Goal: Information Seeking & Learning: Learn about a topic

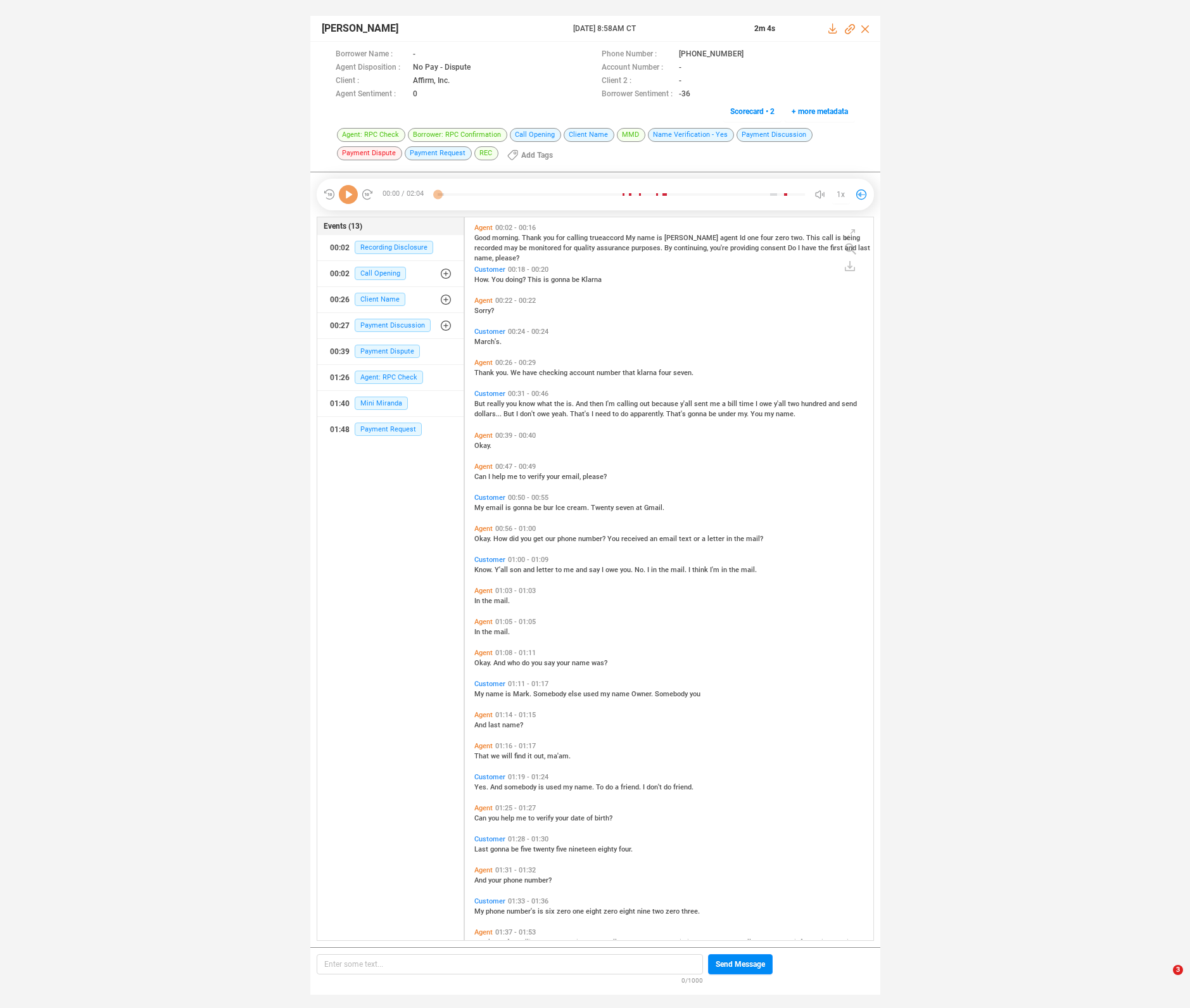
scroll to position [720, 402]
click at [354, 197] on icon at bounding box center [348, 194] width 19 height 19
click at [485, 372] on span "Thank" at bounding box center [484, 373] width 21 height 8
click at [484, 403] on span "But" at bounding box center [480, 404] width 13 height 8
click at [431, 55] on icon at bounding box center [426, 55] width 10 height 10
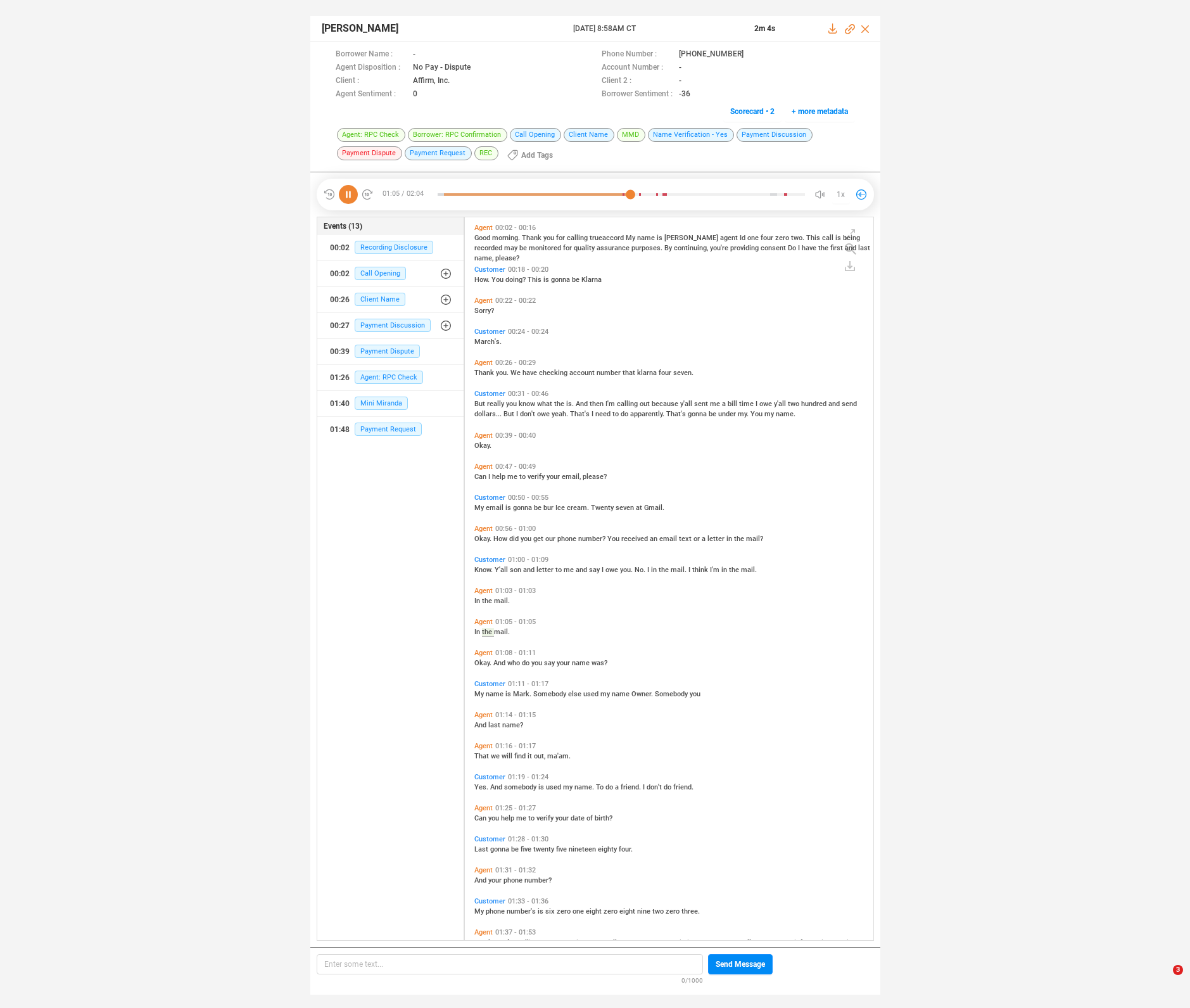
scroll to position [50, 0]
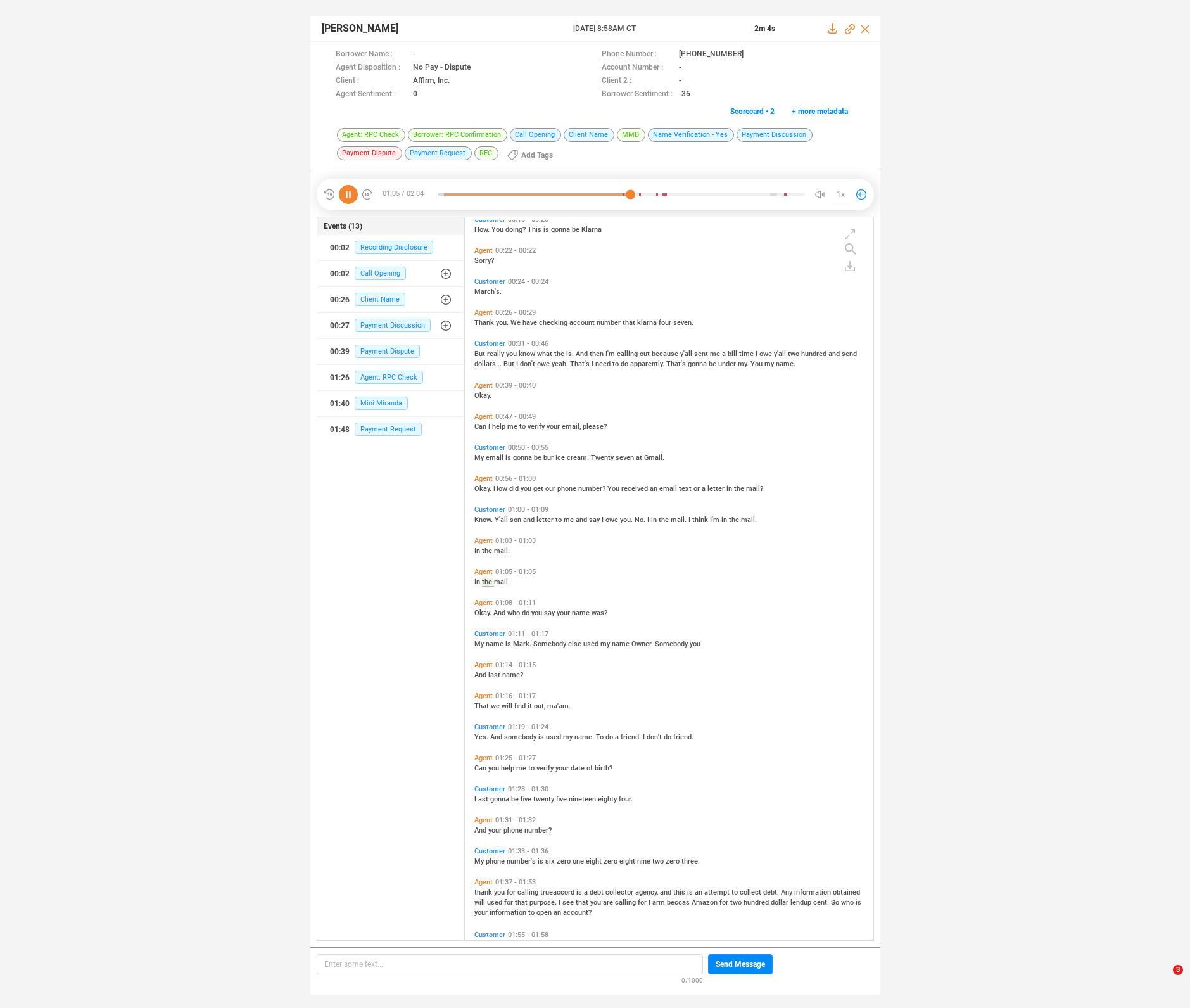
click at [499, 282] on span "Customer" at bounding box center [489, 282] width 31 height 8
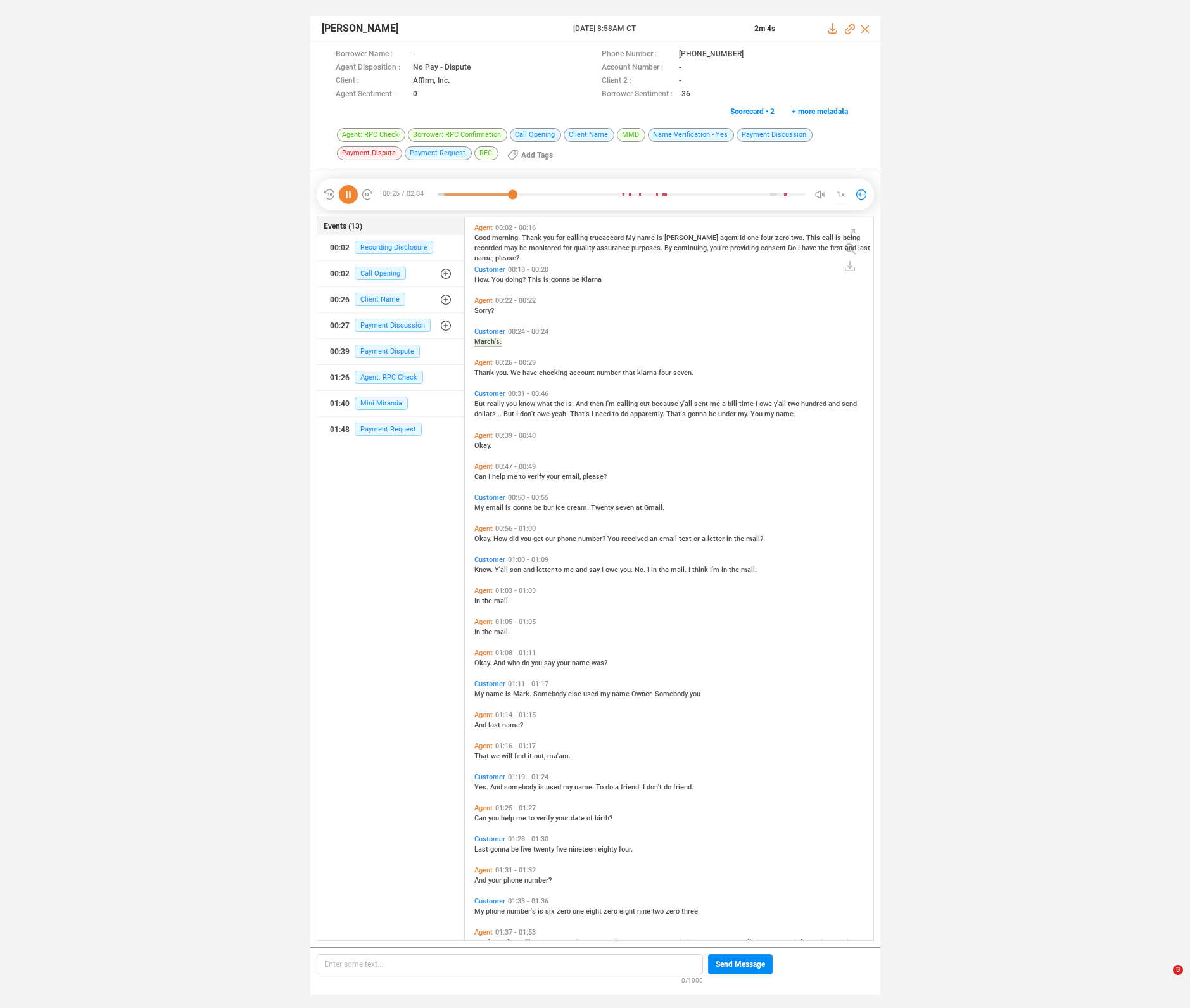
click at [499, 241] on div "Good morning. Thank you for calling trueaccord My name is Kim agent Id one four…" at bounding box center [672, 247] width 396 height 30
click at [499, 238] on span "morning." at bounding box center [507, 238] width 30 height 8
click at [476, 402] on span "But" at bounding box center [480, 404] width 13 height 8
click at [669, 416] on span "That's" at bounding box center [676, 414] width 21 height 8
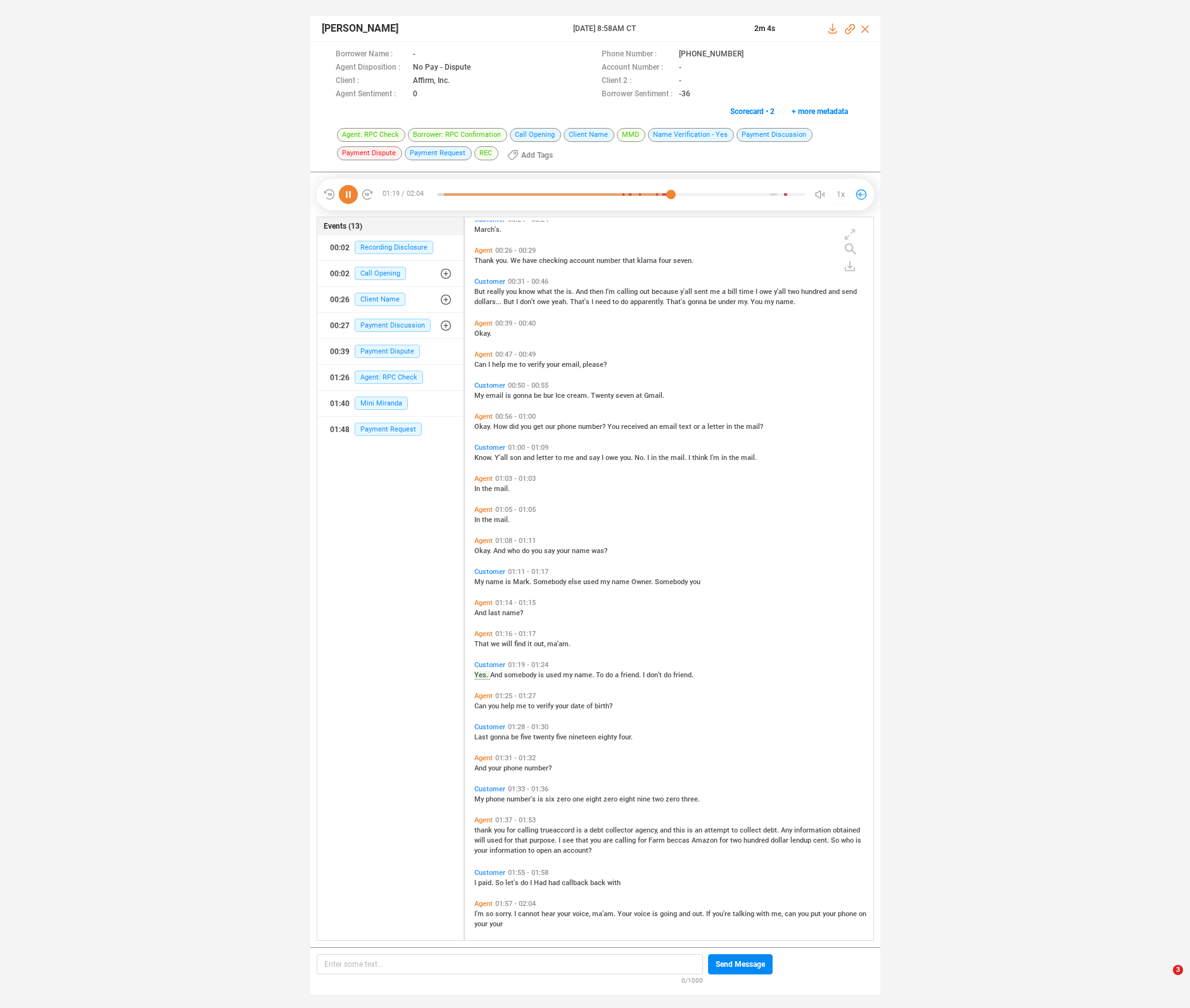
scroll to position [121, 0]
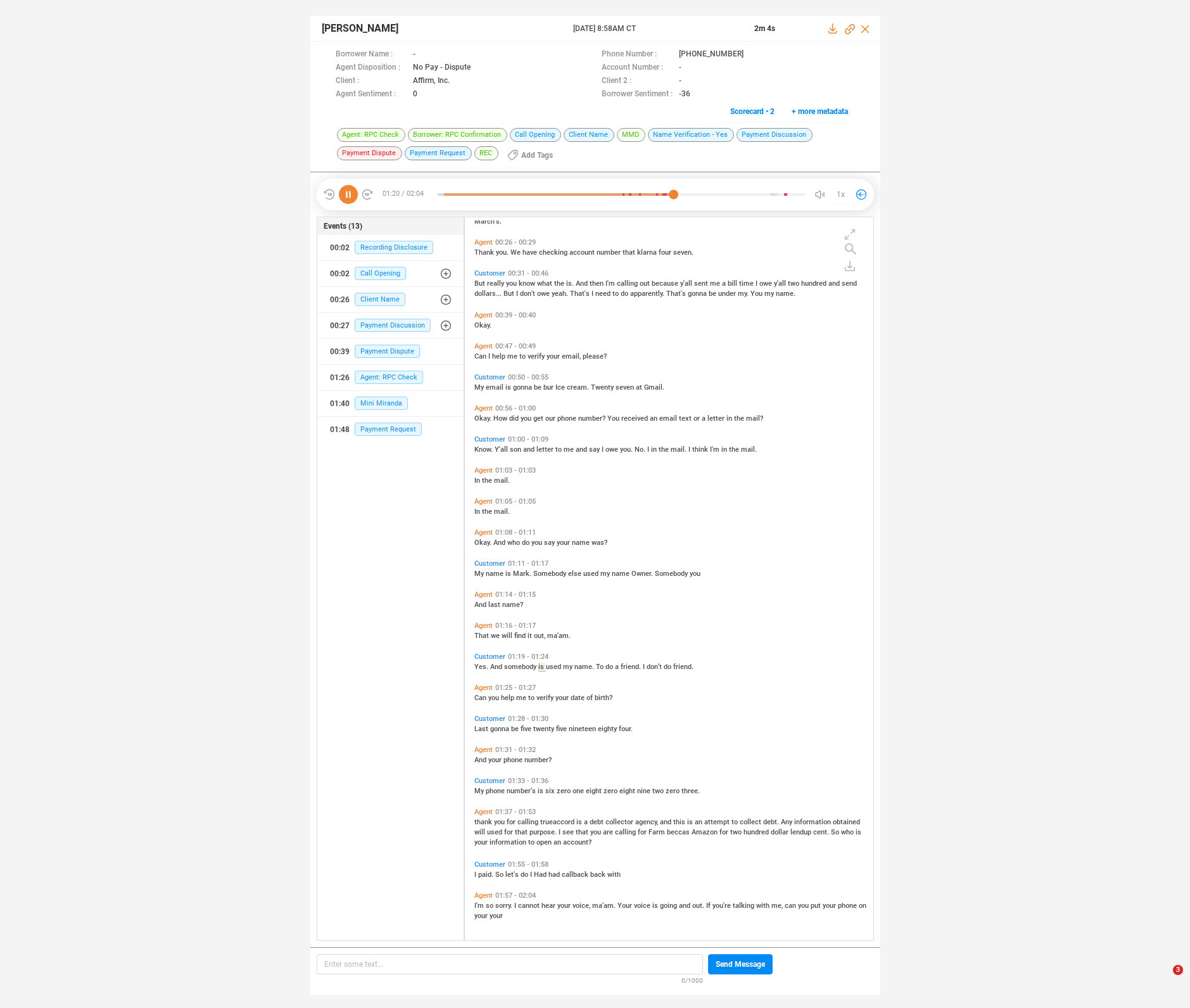
click at [480, 699] on span "Can" at bounding box center [481, 698] width 14 height 8
click at [576, 830] on span "that" at bounding box center [583, 832] width 14 height 8
click at [520, 841] on span "information" at bounding box center [509, 842] width 39 height 8
click at [802, 830] on span "lendup" at bounding box center [802, 832] width 23 height 8
click at [477, 840] on span "your" at bounding box center [481, 842] width 15 height 8
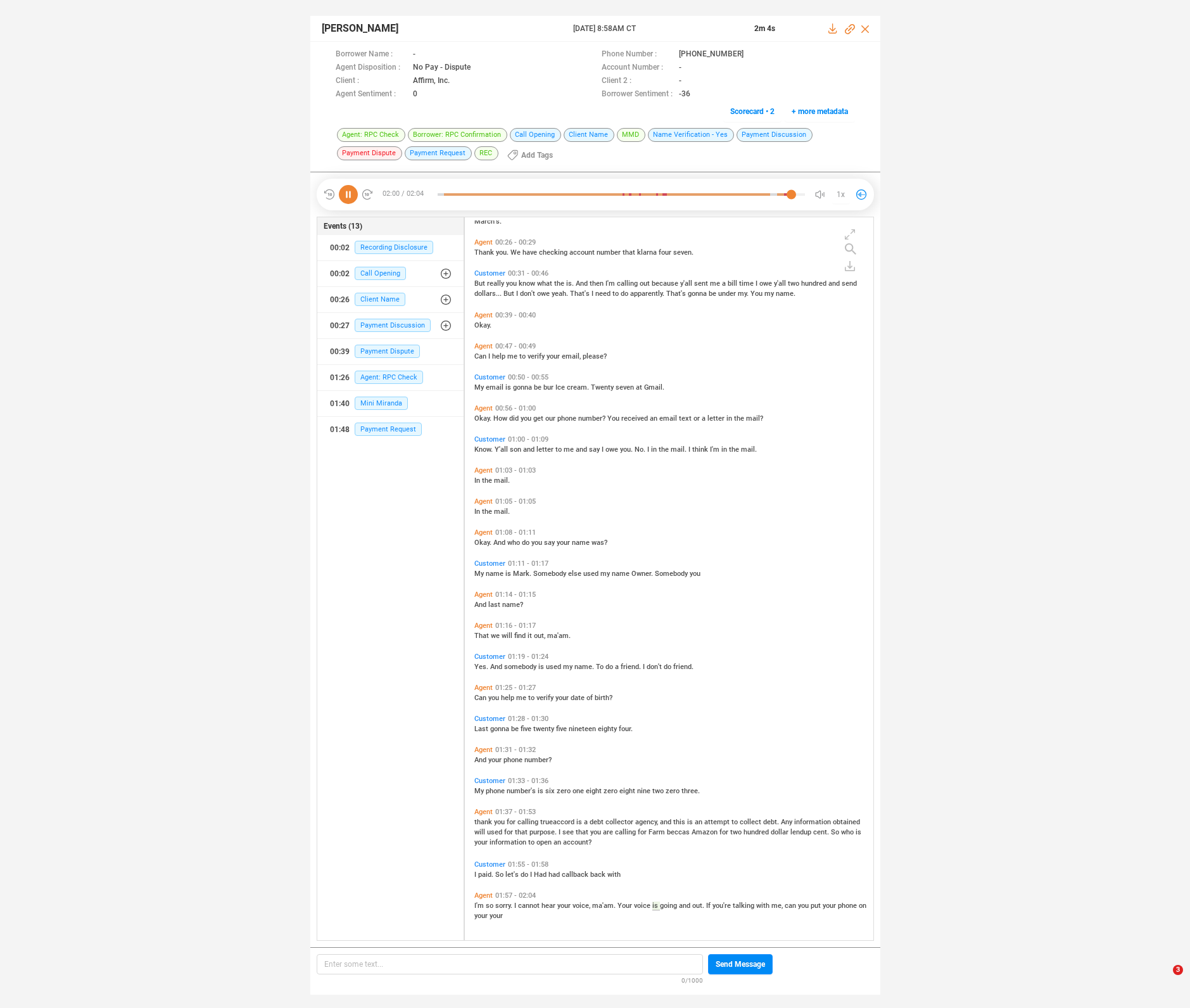
click at [347, 197] on icon at bounding box center [348, 194] width 19 height 19
drag, startPoint x: 189, startPoint y: 92, endPoint x: 189, endPoint y: 82, distance: 10.0
click at [189, 86] on div "Ningdeih Kim 21 Jul 2025 @ 8:58AM CT 2m 4s Borrower Name : - Phone Number : +16…" at bounding box center [595, 499] width 1190 height 998
